Goal: Information Seeking & Learning: Learn about a topic

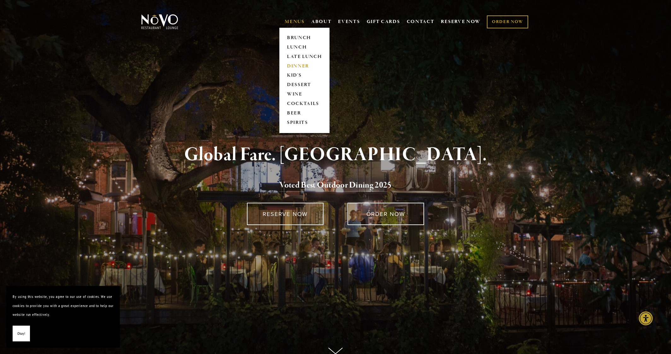
click at [296, 66] on link "DINNER" at bounding box center [304, 65] width 39 height 9
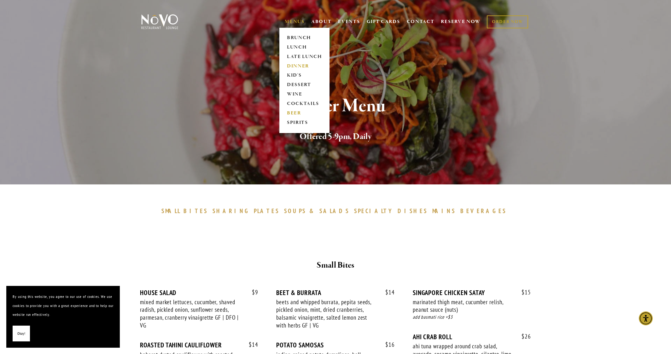
click at [295, 112] on link "BEER" at bounding box center [304, 113] width 39 height 9
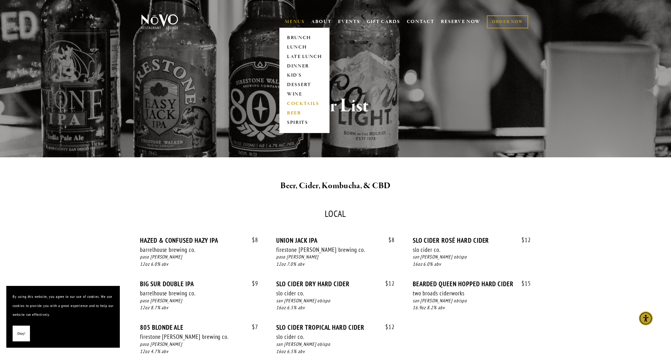
click at [299, 101] on link "COCKTAILS" at bounding box center [304, 103] width 39 height 9
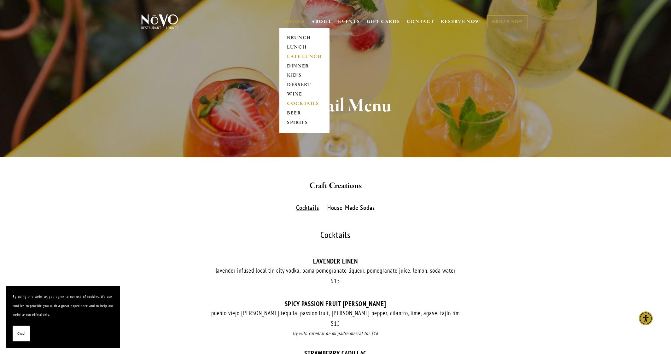
click at [294, 57] on link "LATE LUNCH" at bounding box center [304, 56] width 39 height 9
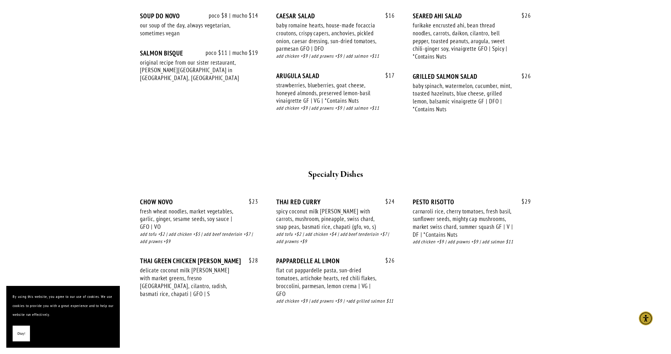
scroll to position [709, 0]
